Goal: Task Accomplishment & Management: Complete application form

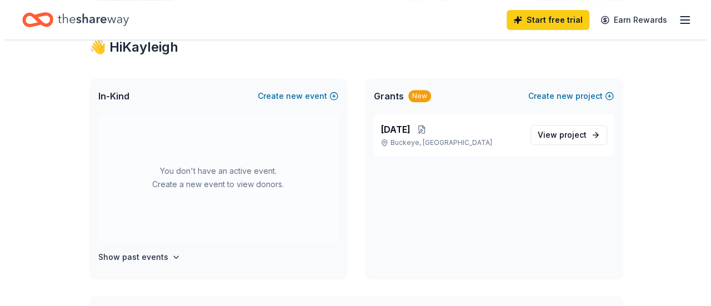
scroll to position [206, 0]
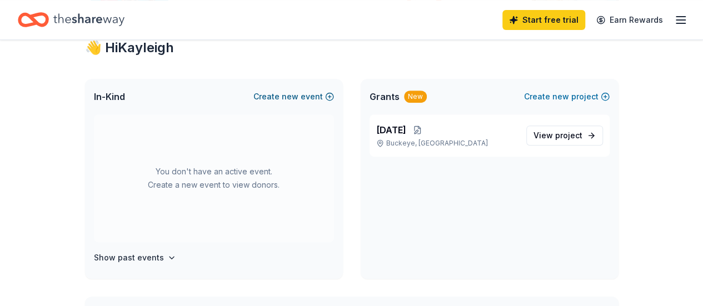
click at [309, 97] on button "Create new event" at bounding box center [293, 96] width 81 height 13
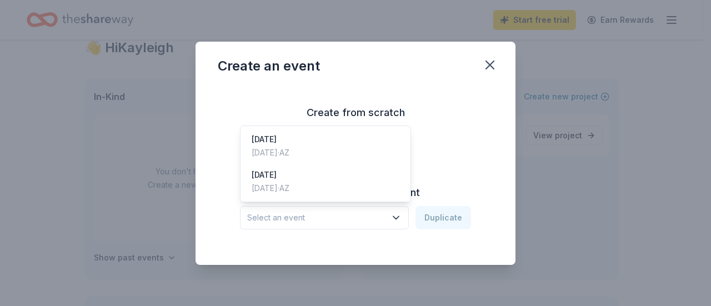
click at [333, 213] on span "Select an event" at bounding box center [316, 217] width 139 height 13
click at [289, 149] on div "Apr 30, 2025 · AZ" at bounding box center [271, 152] width 38 height 13
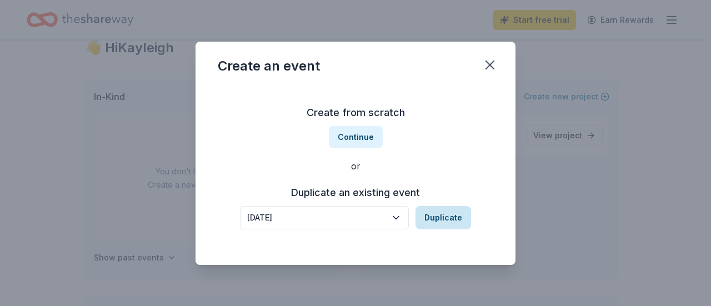
click at [435, 221] on button "Duplicate" at bounding box center [443, 217] width 56 height 23
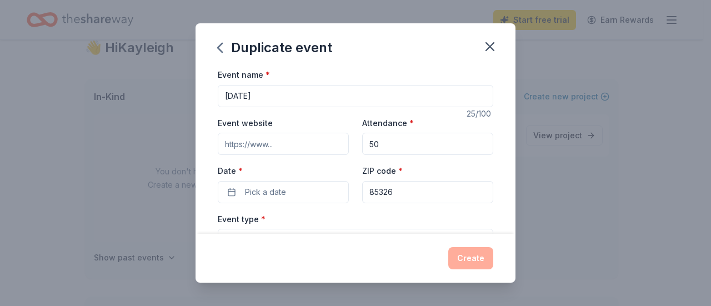
click at [381, 146] on input "50" at bounding box center [427, 144] width 131 height 22
type input "5"
type input "70"
click at [281, 183] on button "Pick a date" at bounding box center [283, 192] width 131 height 22
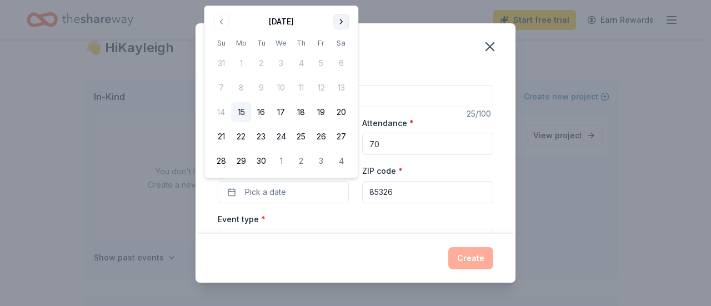
click at [343, 21] on button "Go to next month" at bounding box center [341, 22] width 16 height 16
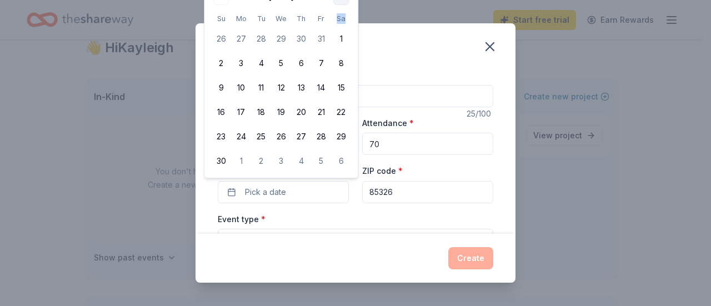
click at [343, 21] on th "Sa" at bounding box center [341, 19] width 20 height 12
click at [380, 74] on div "Event name * Teacher Appreciation Week" at bounding box center [355, 87] width 275 height 39
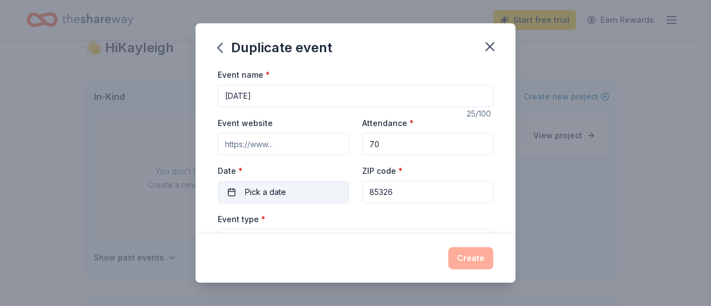
click at [303, 182] on button "Pick a date" at bounding box center [283, 192] width 131 height 22
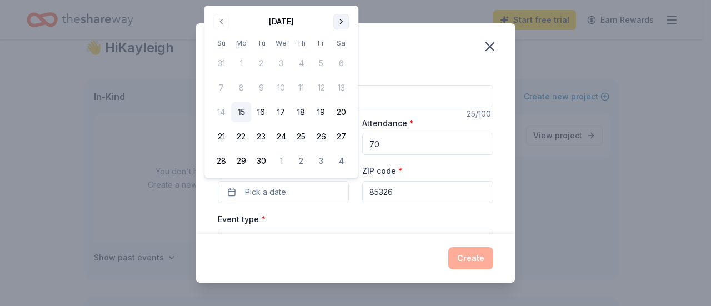
click at [342, 19] on button "Go to next month" at bounding box center [341, 22] width 16 height 16
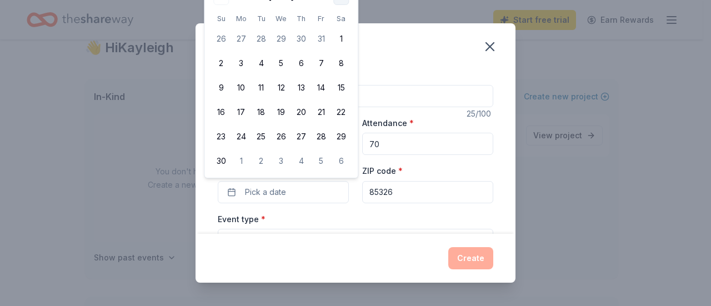
click at [342, 19] on th "Sa" at bounding box center [341, 19] width 20 height 12
click at [424, 61] on div "Duplicate event" at bounding box center [356, 45] width 320 height 44
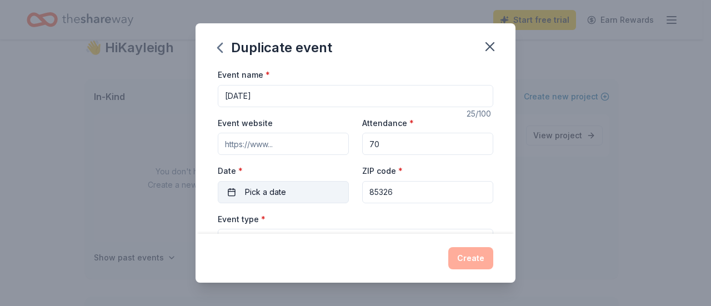
click at [292, 188] on button "Pick a date" at bounding box center [283, 192] width 131 height 22
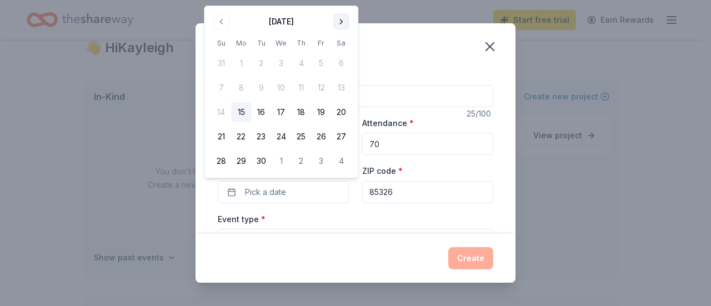
click at [342, 24] on button "Go to next month" at bounding box center [341, 22] width 16 height 16
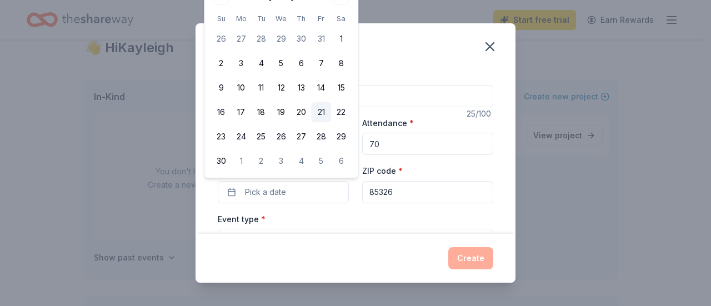
click at [322, 113] on button "21" at bounding box center [321, 112] width 20 height 20
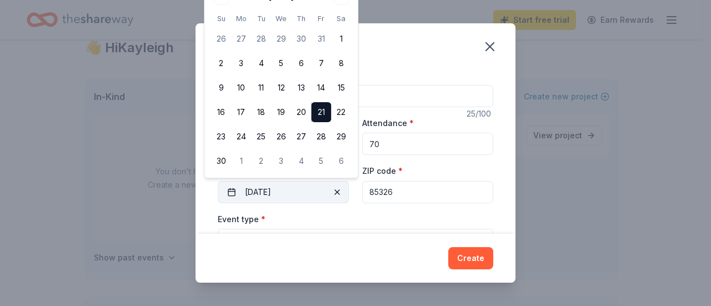
click at [253, 183] on button "11/21/2025" at bounding box center [283, 192] width 131 height 22
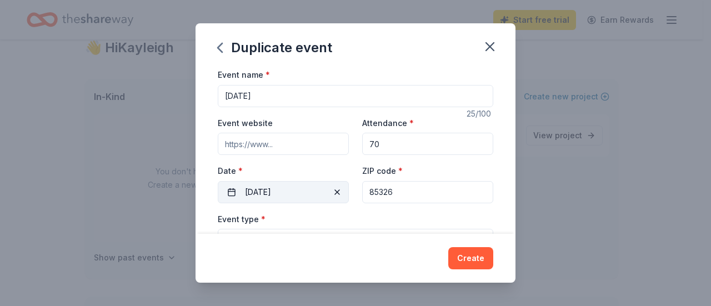
click at [251, 194] on button "11/21/2025" at bounding box center [283, 192] width 131 height 22
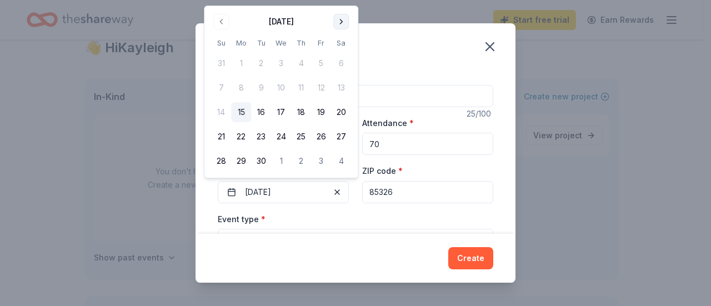
click at [342, 22] on button "Go to next month" at bounding box center [341, 22] width 16 height 16
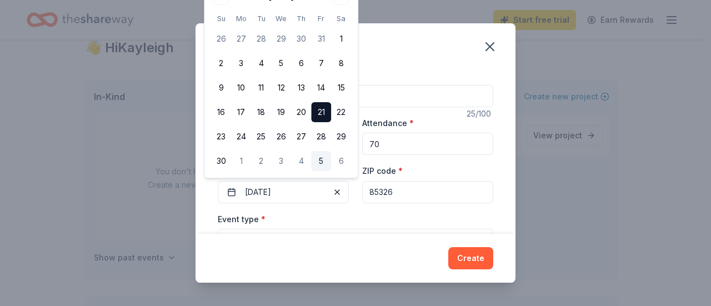
click at [323, 158] on button "5" at bounding box center [321, 161] width 20 height 20
click at [420, 73] on div "Event name * Teacher Appreciation Week" at bounding box center [355, 87] width 275 height 39
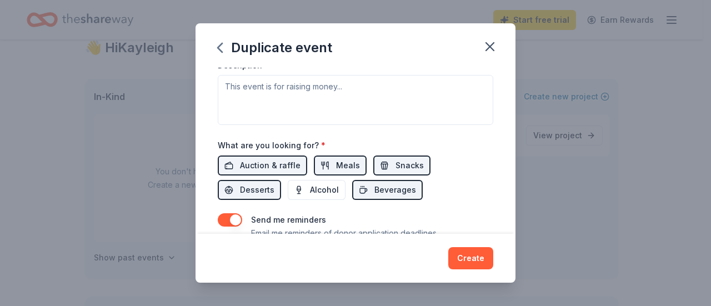
scroll to position [323, 0]
click at [288, 160] on span "Auction & raffle" at bounding box center [270, 164] width 61 height 13
click at [282, 158] on span "Auction & raffle" at bounding box center [270, 164] width 61 height 13
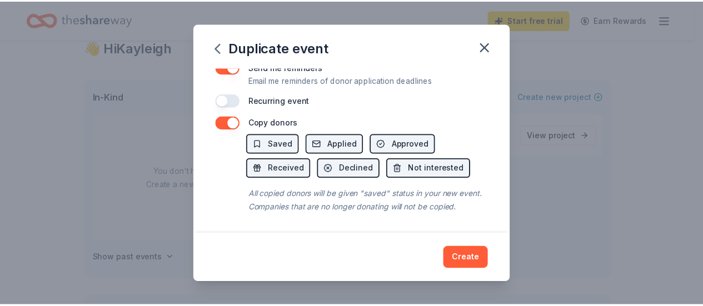
scroll to position [485, 0]
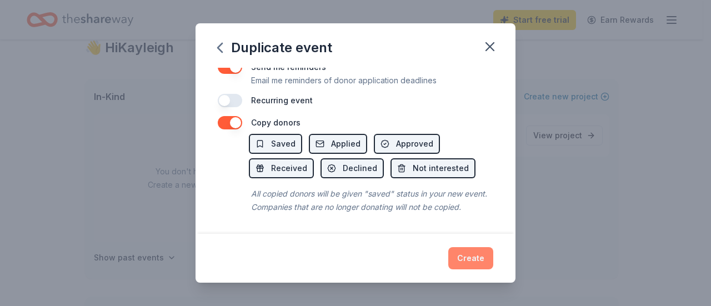
click at [473, 263] on button "Create" at bounding box center [470, 258] width 45 height 22
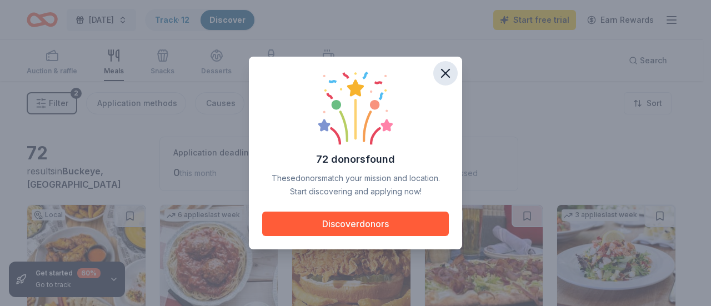
click at [445, 76] on icon "button" at bounding box center [446, 74] width 16 height 16
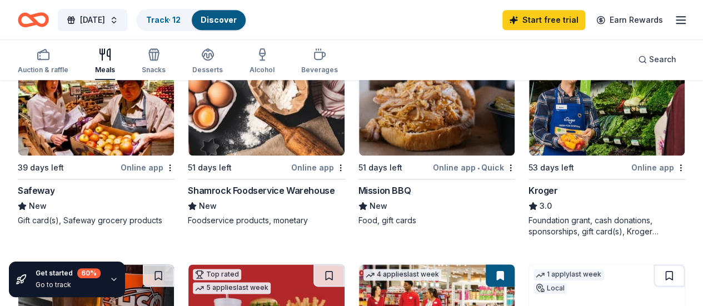
scroll to position [579, 0]
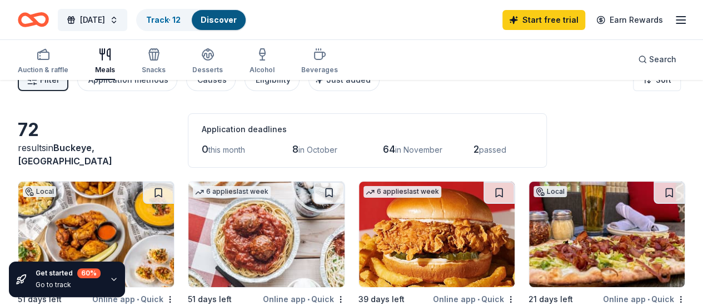
scroll to position [0, 0]
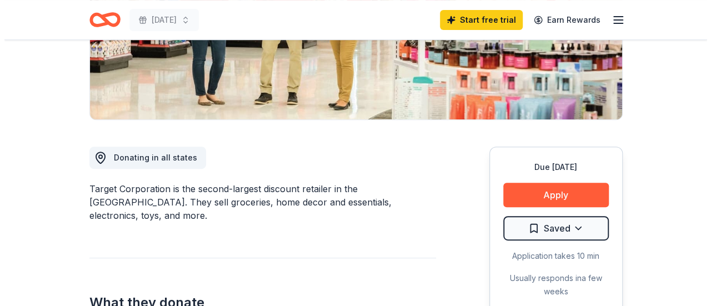
scroll to position [218, 0]
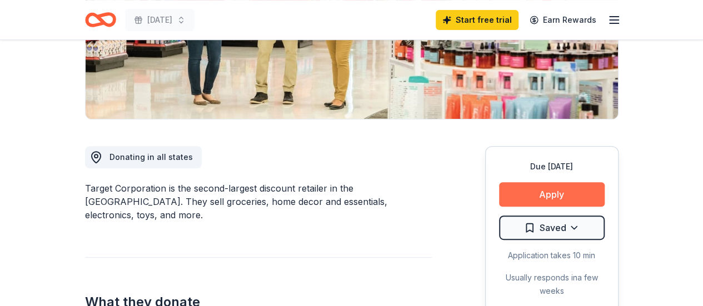
click at [584, 195] on button "Apply" at bounding box center [552, 194] width 106 height 24
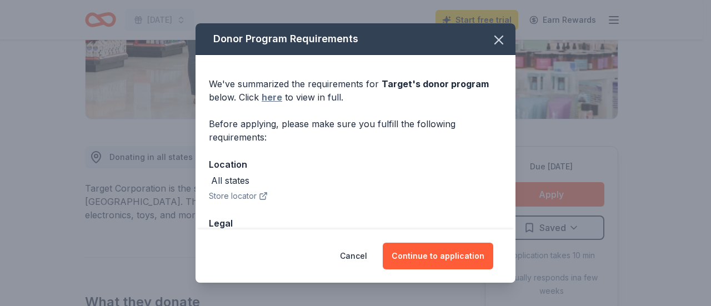
click at [278, 98] on link "here" at bounding box center [272, 97] width 21 height 13
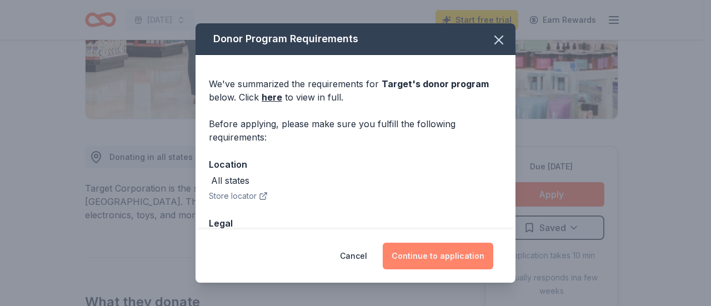
click at [408, 257] on button "Continue to application" at bounding box center [438, 256] width 111 height 27
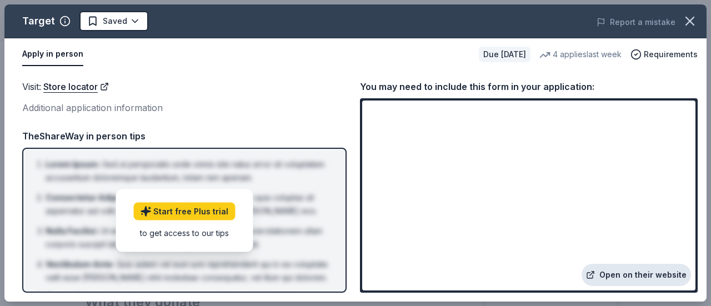
click at [631, 276] on link "Open on their website" at bounding box center [636, 275] width 109 height 22
